Goal: Task Accomplishment & Management: Manage account settings

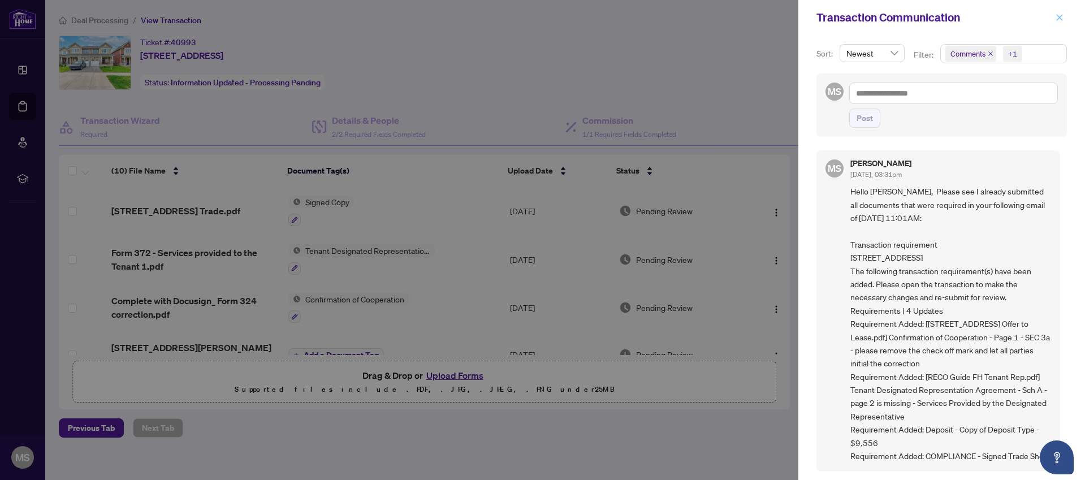
click at [1060, 19] on icon "close" at bounding box center [1060, 18] width 8 height 8
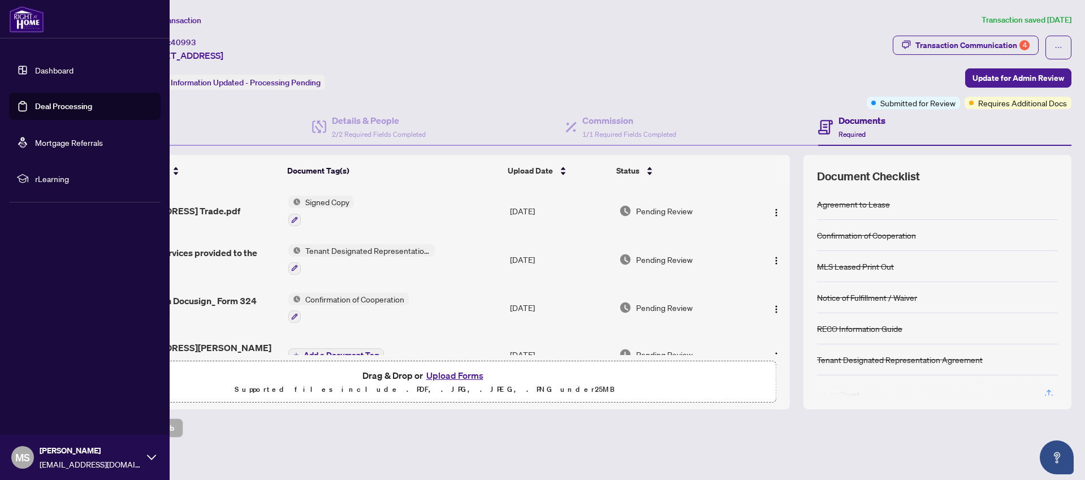
click at [35, 105] on link "Deal Processing" at bounding box center [63, 106] width 57 height 10
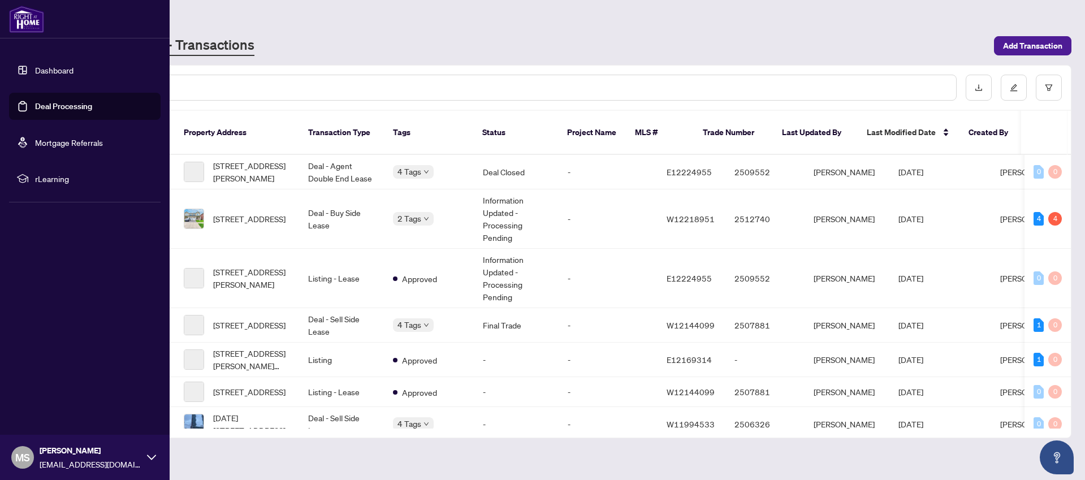
click at [35, 105] on link "Deal Processing" at bounding box center [63, 106] width 57 height 10
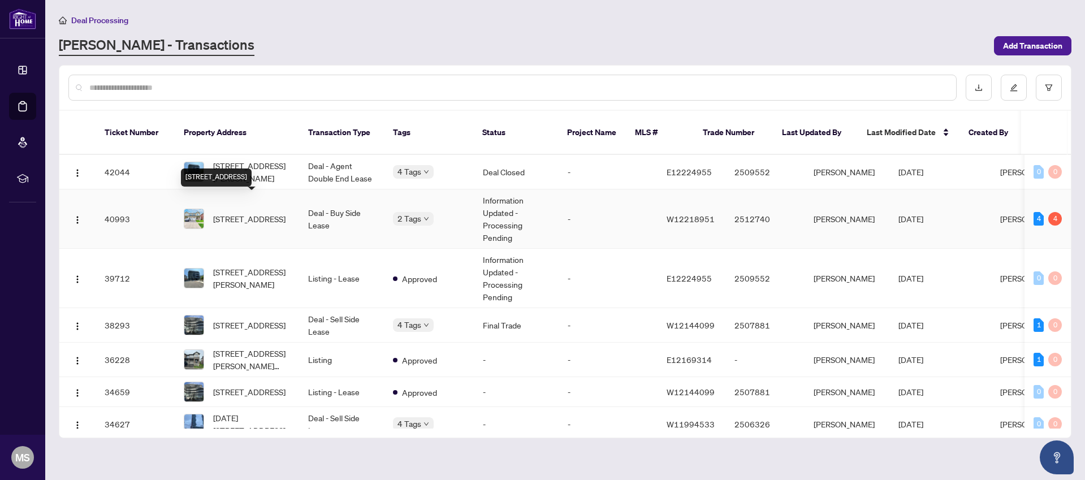
click at [243, 213] on span "[STREET_ADDRESS]" at bounding box center [249, 219] width 72 height 12
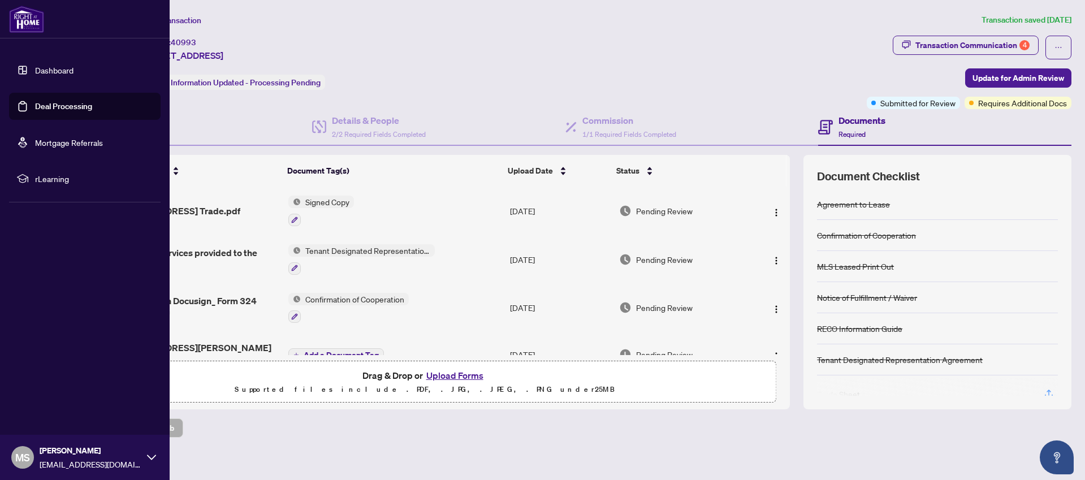
click at [35, 106] on link "Deal Processing" at bounding box center [63, 106] width 57 height 10
